Goal: Task Accomplishment & Management: Complete application form

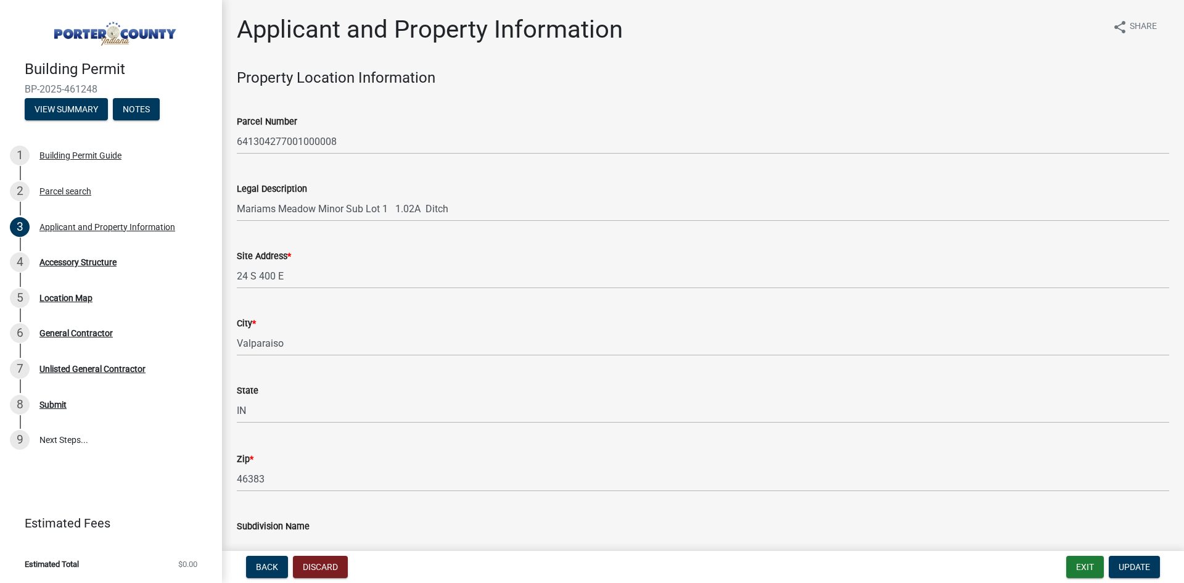
select select "829e86d3-b11d-4b91-b18e-70a426bdae9f"
select select "b0f6f87b-588c-48c3-b728-322303c6bafe"
select select "ea6751d4-6bf7-4a16-89ee-f7801ab82aa1"
select select "92efe679-05f4-414a-9426-51627fba5de6"
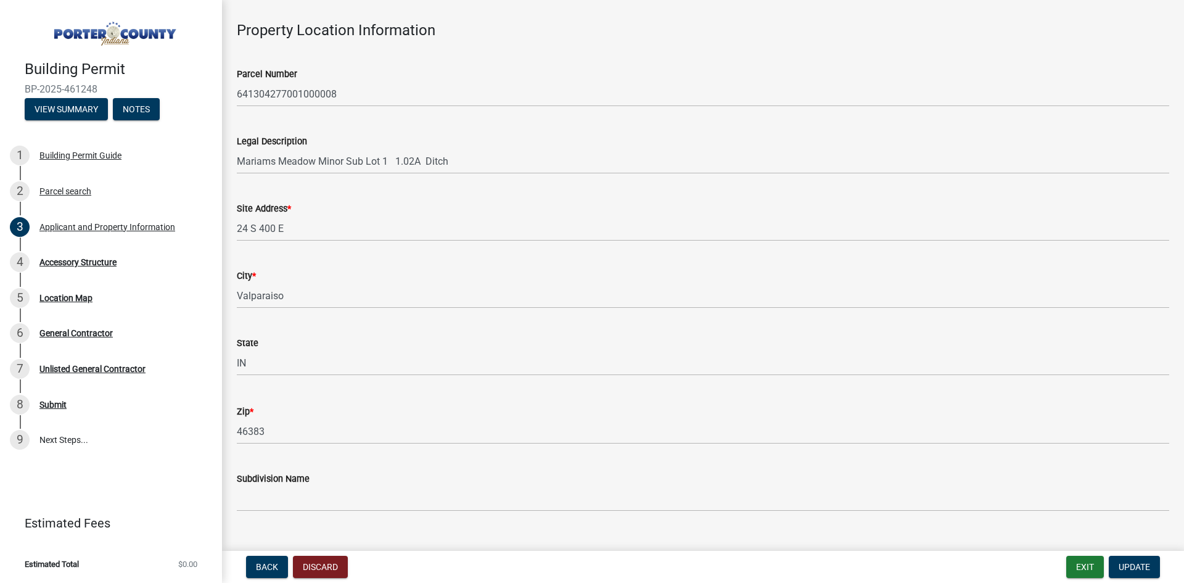
scroll to position [62, 0]
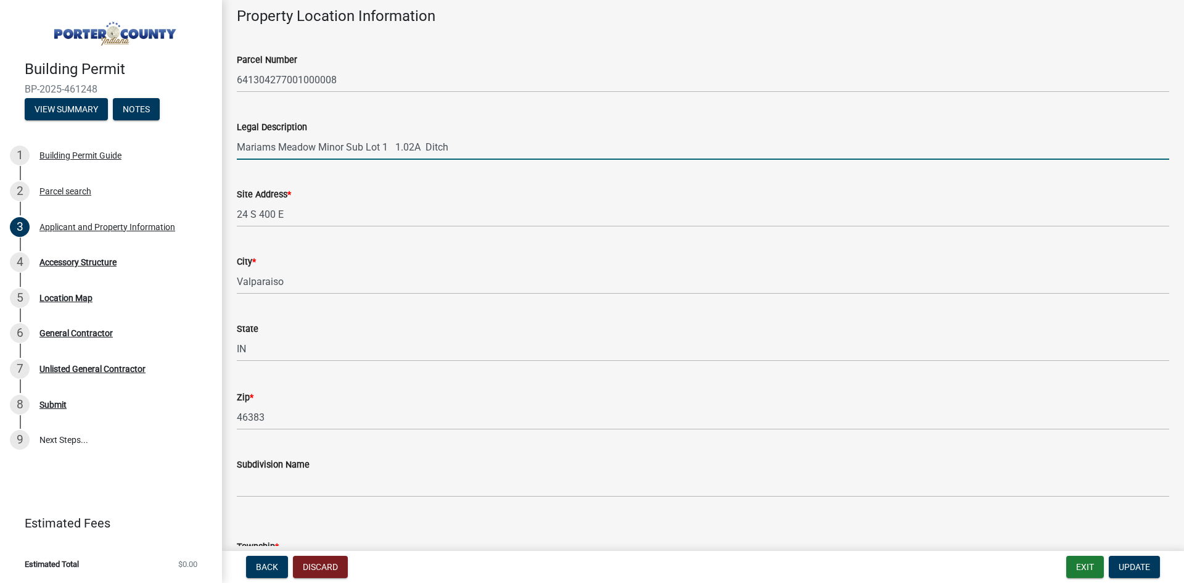
click at [440, 148] on input "Mariams Meadow Minor Sub Lot 1 1.02A Ditch" at bounding box center [703, 146] width 932 height 25
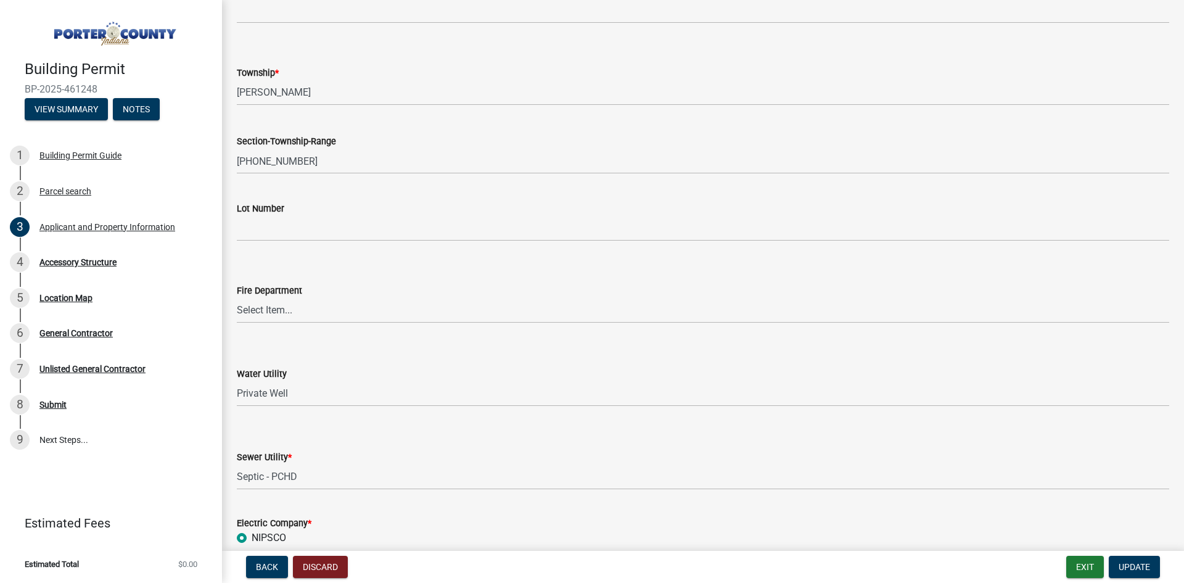
scroll to position [555, 0]
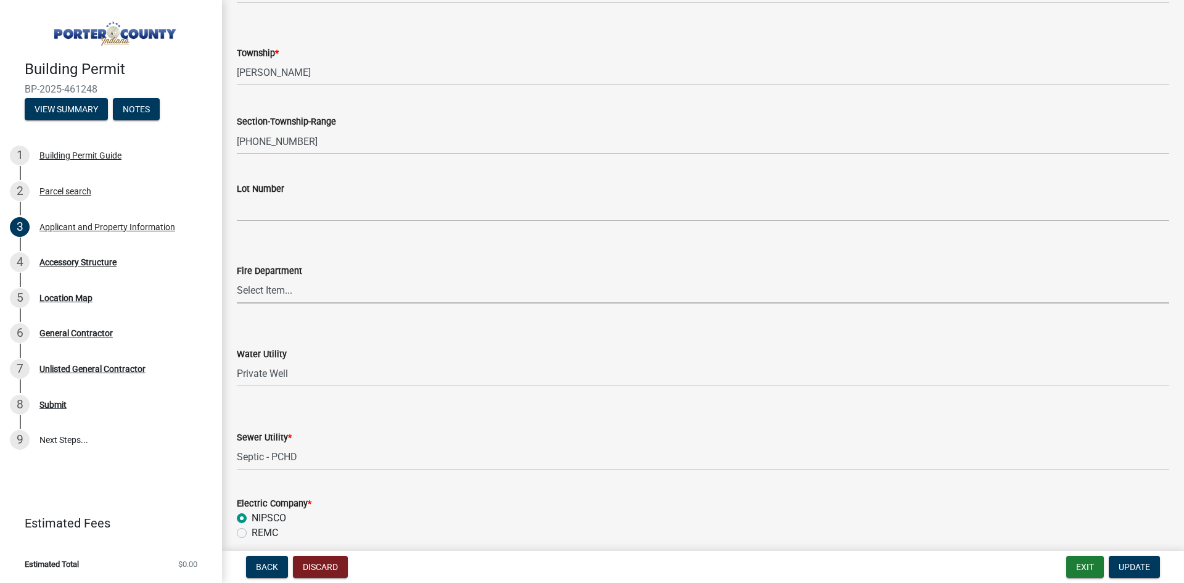
click at [274, 287] on select "Select Item... [PERSON_NAME] [PERSON_NAME] Harbor [PERSON_NAME] Grove [PERSON_N…" at bounding box center [703, 290] width 932 height 25
click at [307, 322] on div "Water Utility Select Item... Aqua [US_STATE] Inc Damon Run [US_STATE] American …" at bounding box center [703, 351] width 932 height 72
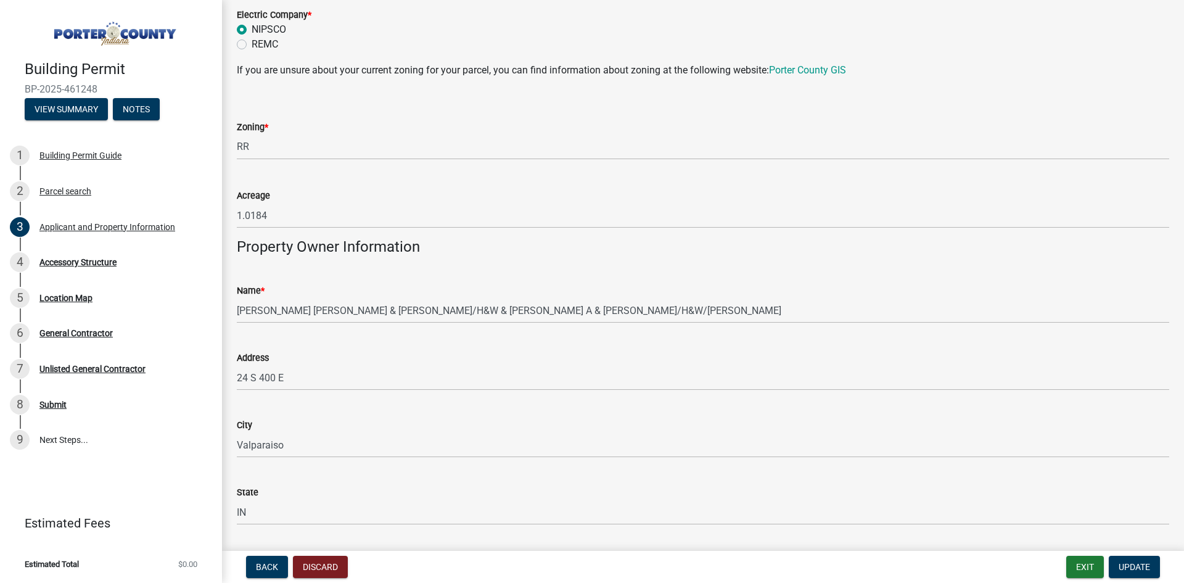
scroll to position [1048, 0]
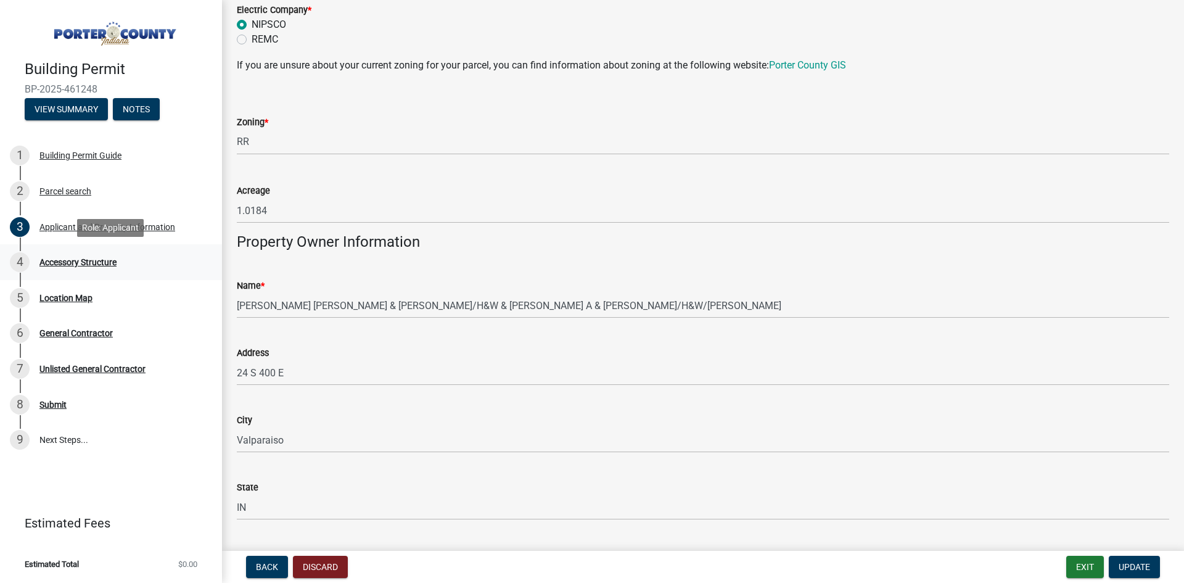
click at [64, 264] on div "Accessory Structure" at bounding box center [77, 262] width 77 height 9
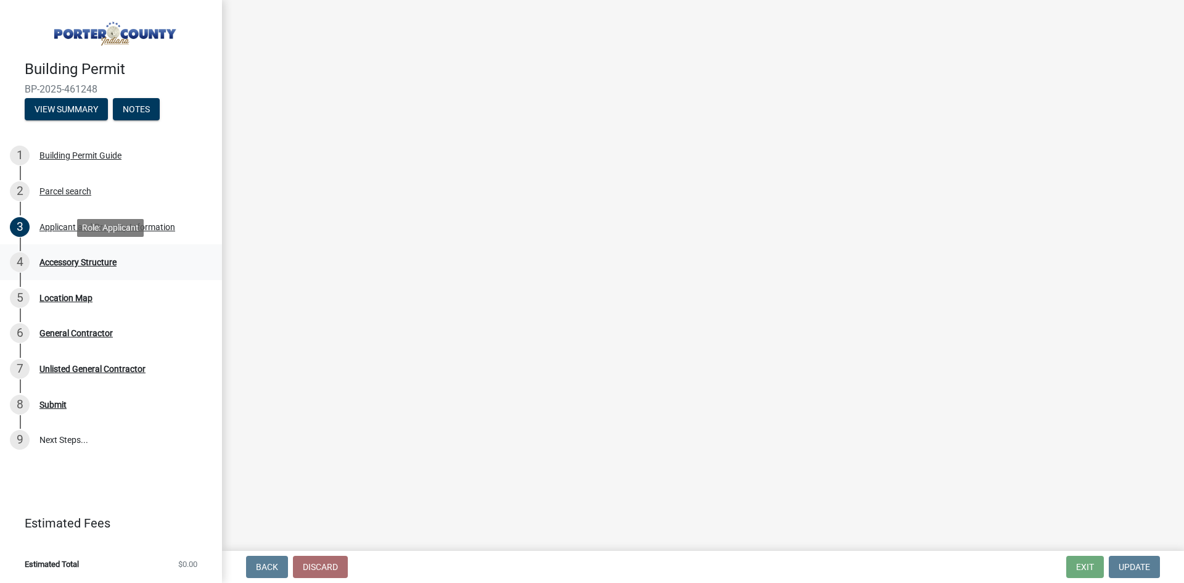
scroll to position [0, 0]
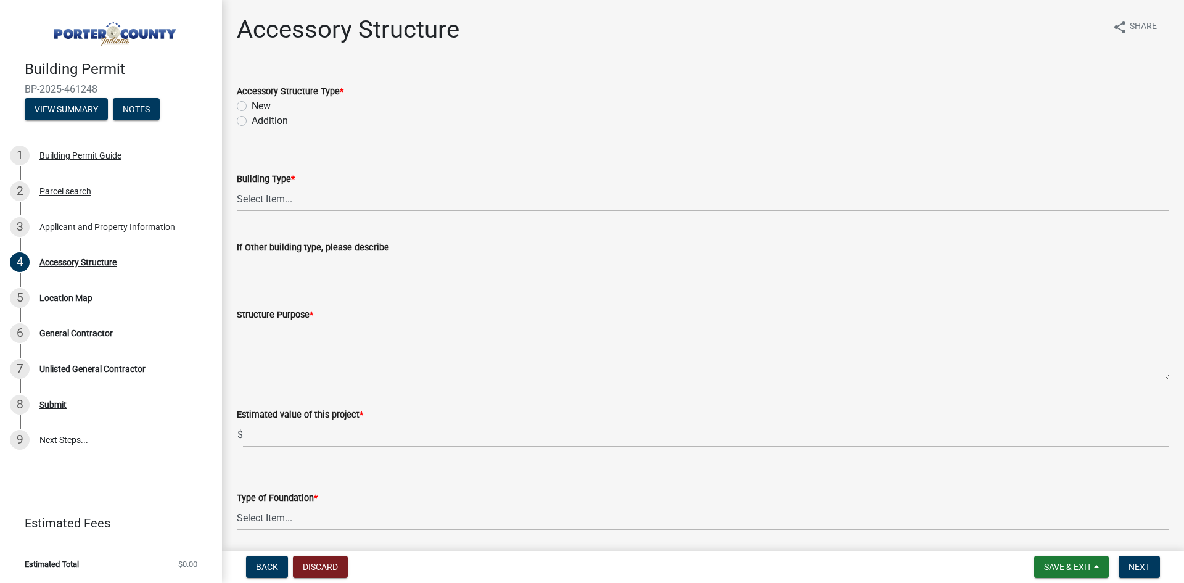
click at [252, 109] on label "New" at bounding box center [261, 106] width 19 height 15
click at [252, 107] on input "New" at bounding box center [256, 103] width 8 height 8
radio input "true"
click at [1048, 565] on span "Save & Exit" at bounding box center [1067, 567] width 47 height 10
click at [1038, 534] on button "Save & Exit" at bounding box center [1059, 535] width 99 height 30
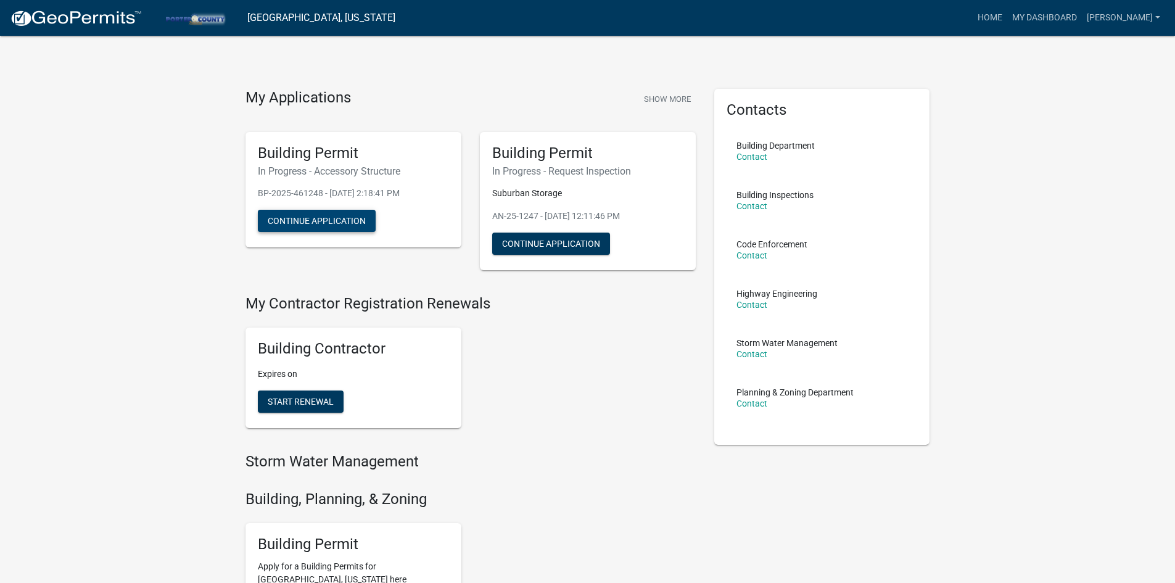
click at [326, 223] on button "Continue Application" at bounding box center [317, 221] width 118 height 22
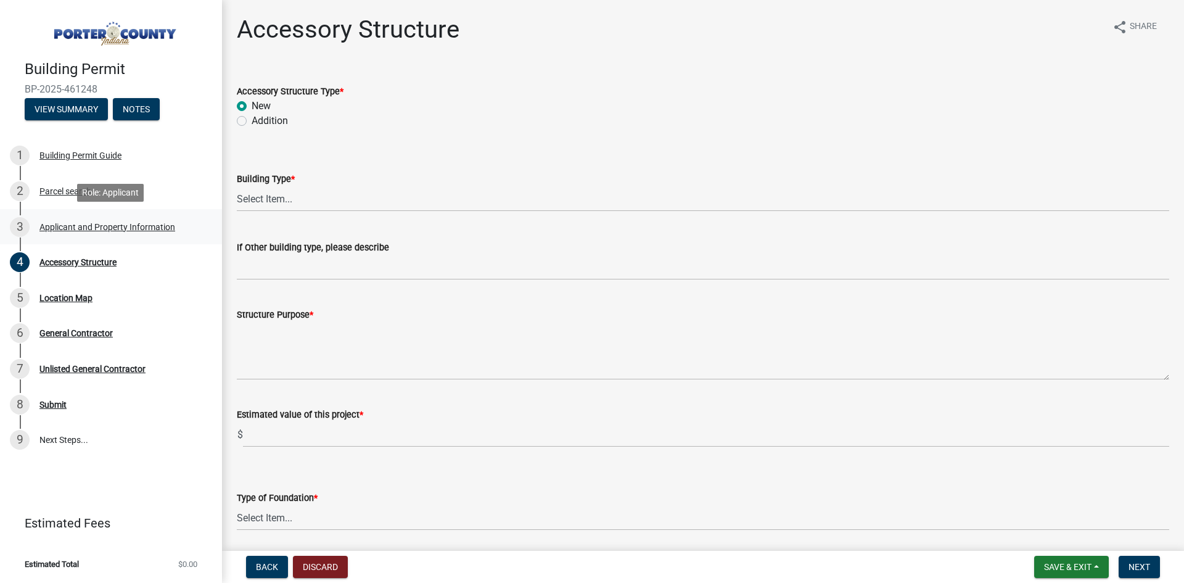
click at [67, 226] on div "Applicant and Property Information" at bounding box center [107, 227] width 136 height 9
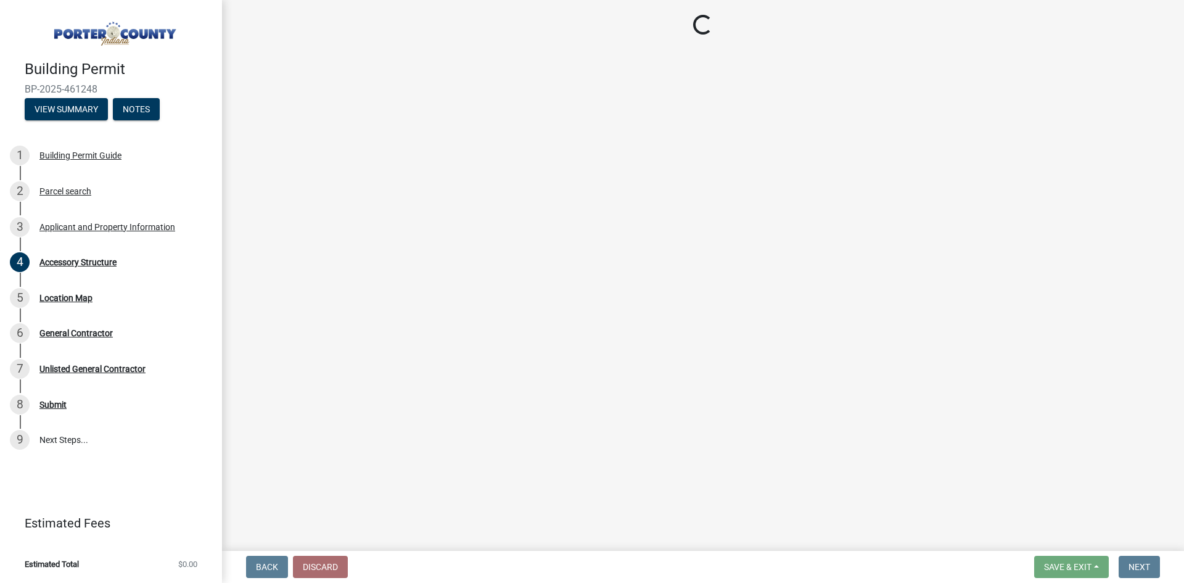
select select "829e86d3-b11d-4b91-b18e-70a426bdae9f"
select select "b0f6f87b-588c-48c3-b728-322303c6bafe"
select select "ea6751d4-6bf7-4a16-89ee-f7801ab82aa1"
select select "92efe679-05f4-414a-9426-51627fba5de6"
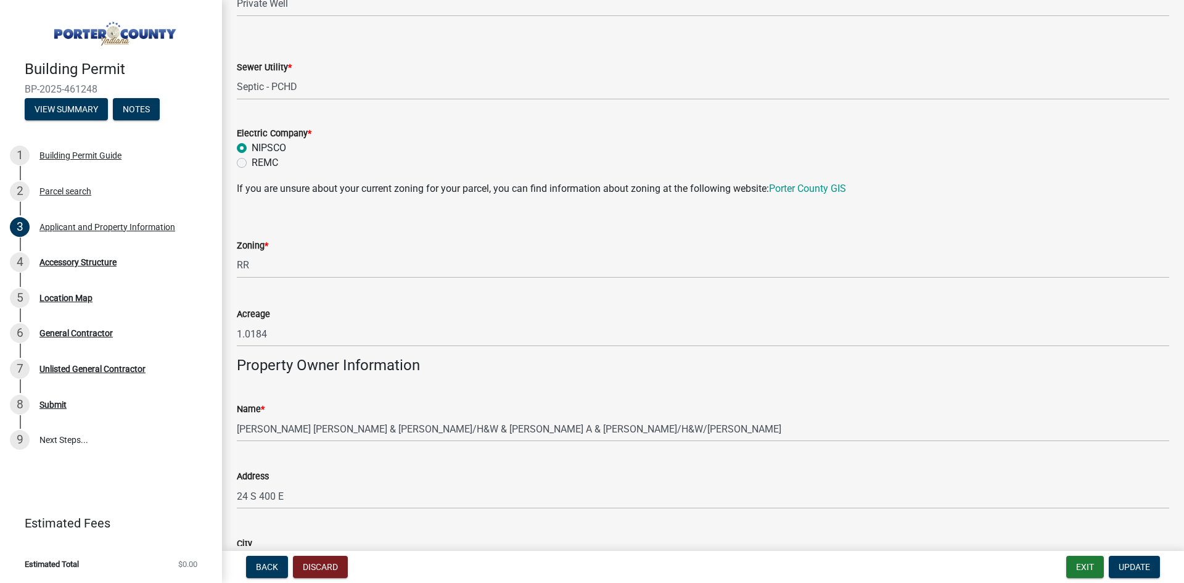
scroll to position [987, 0]
